Goal: Information Seeking & Learning: Learn about a topic

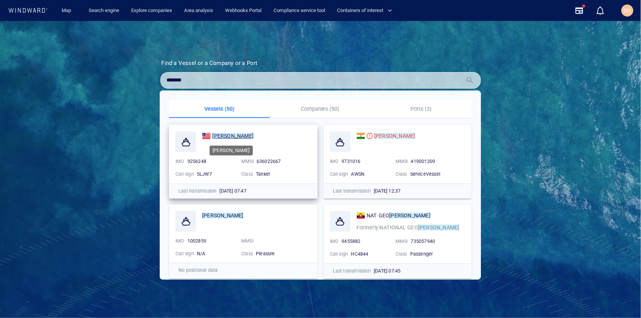
click at [222, 139] on div "[PERSON_NAME]" at bounding box center [232, 136] width 41 height 9
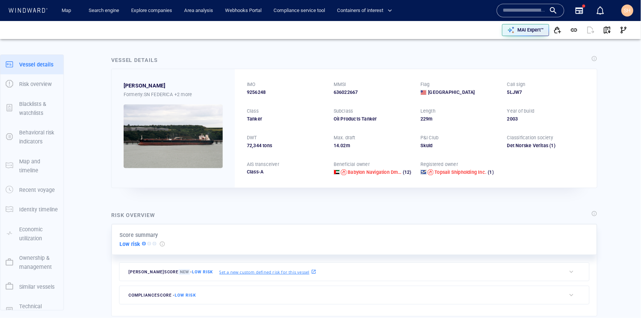
drag, startPoint x: 238, startPoint y: 139, endPoint x: 255, endPoint y: 150, distance: 20.1
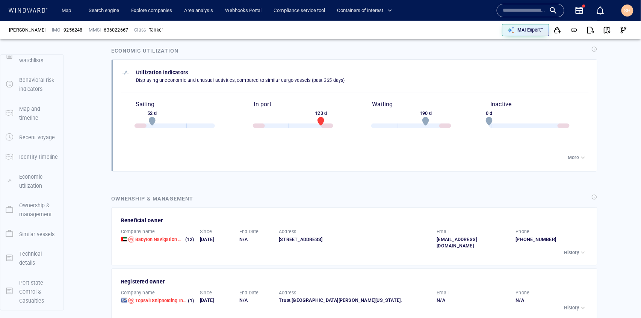
scroll to position [912, 0]
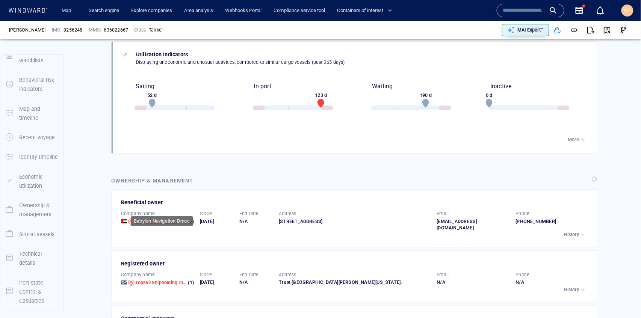
click at [140, 219] on span "Babylon Navigation Dmcc" at bounding box center [163, 222] width 56 height 6
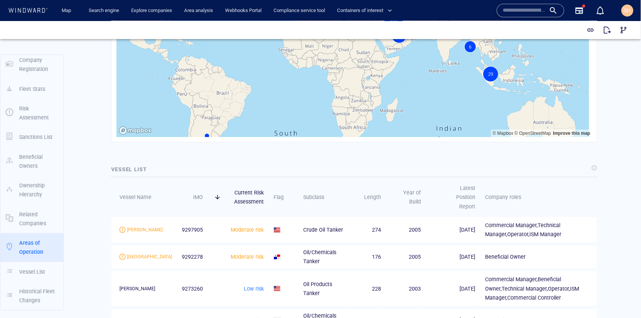
scroll to position [877, 0]
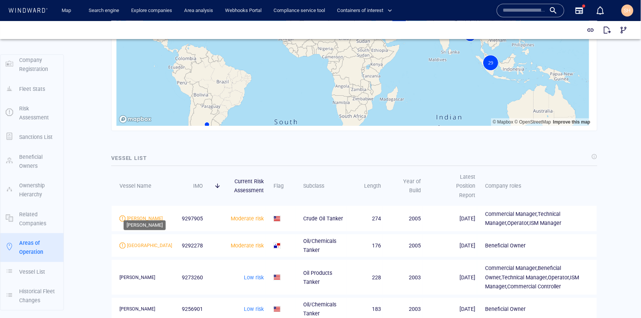
click at [133, 215] on div "[PERSON_NAME]" at bounding box center [145, 218] width 36 height 7
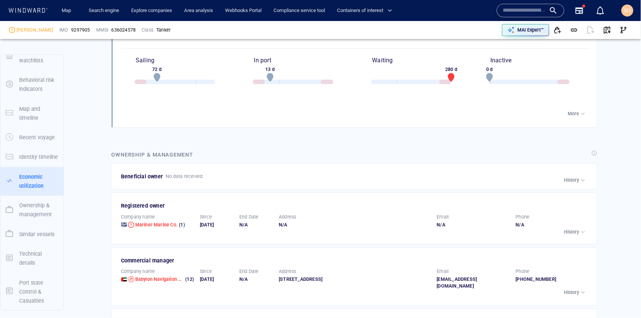
scroll to position [977, 0]
